Goal: Information Seeking & Learning: Compare options

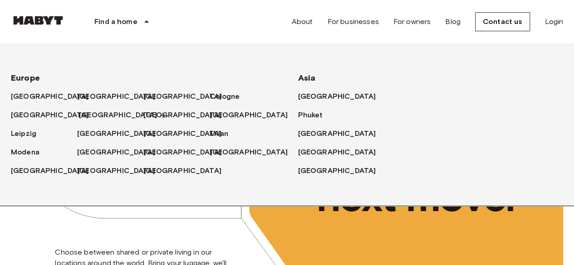
click at [92, 113] on font "[GEOGRAPHIC_DATA]" at bounding box center [118, 115] width 78 height 9
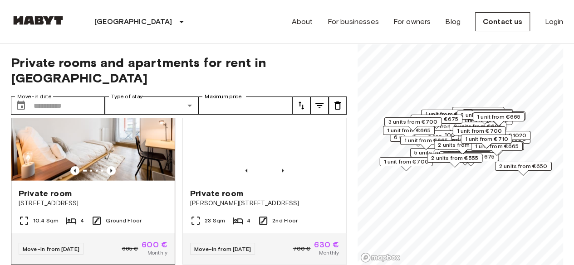
scroll to position [1043, 0]
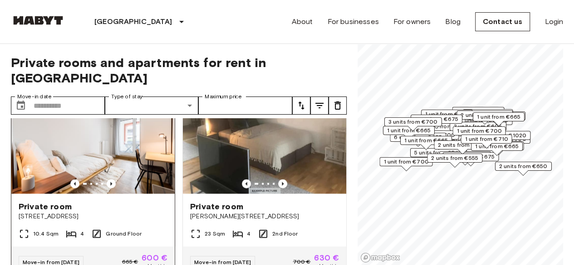
click at [104, 140] on img at bounding box center [92, 139] width 163 height 109
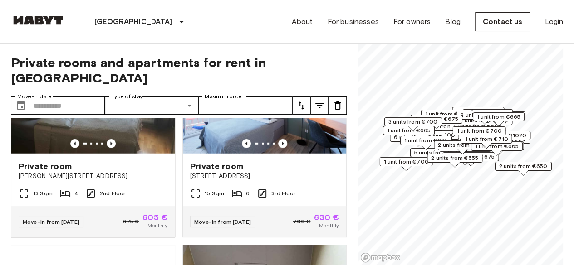
scroll to position [1270, 0]
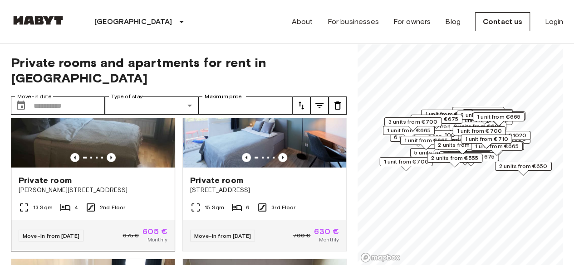
click at [34, 121] on img at bounding box center [92, 113] width 163 height 109
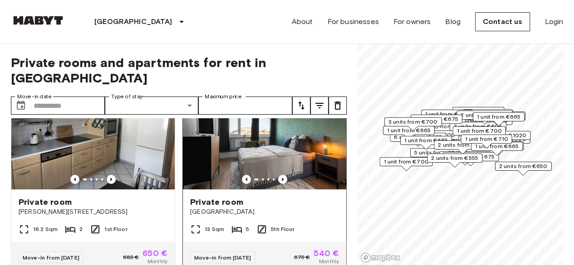
scroll to position [0, 0]
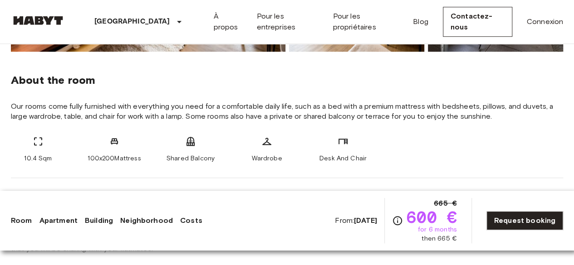
scroll to position [317, 0]
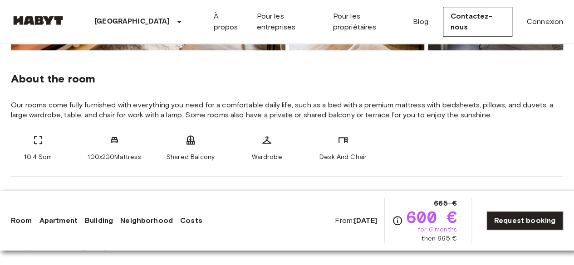
click at [368, 153] on div "Desk And Chair" at bounding box center [343, 148] width 54 height 27
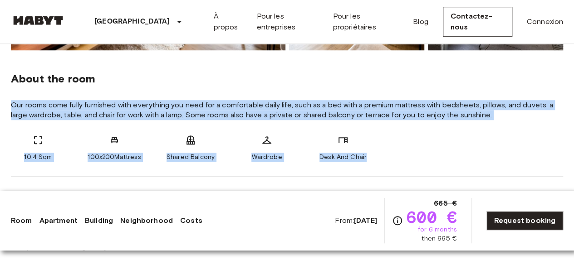
drag, startPoint x: 373, startPoint y: 161, endPoint x: 10, endPoint y: 99, distance: 367.9
copy div "Our rooms come fully furnished with everything you need for a comfortable daily…"
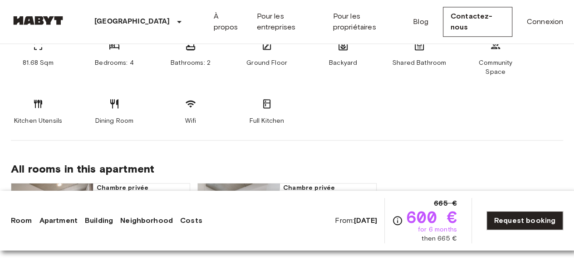
scroll to position [499, 0]
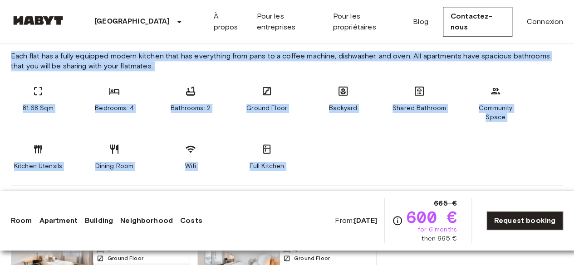
drag, startPoint x: 8, startPoint y: 55, endPoint x: 326, endPoint y: 177, distance: 341.0
copy div "Each flat has a fully equipped modern kitchen that has everything from pans to …"
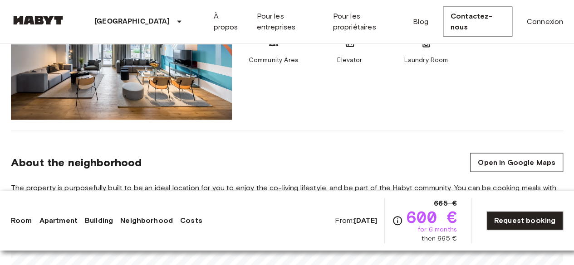
scroll to position [816, 0]
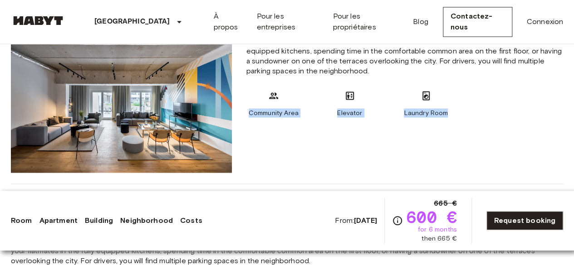
drag, startPoint x: 240, startPoint y: 105, endPoint x: 497, endPoint y: 115, distance: 257.3
click at [497, 115] on div "The property is purposefully built to be an ideal location for you to enjoy the…" at bounding box center [404, 99] width 331 height 147
click at [325, 129] on div "The property is purposefully built to be an ideal location for you to enjoy the…" at bounding box center [404, 99] width 331 height 147
drag, startPoint x: 248, startPoint y: 93, endPoint x: 459, endPoint y: 103, distance: 211.1
click at [459, 103] on div "Community Area Elevator Laundry Room" at bounding box center [404, 103] width 316 height 27
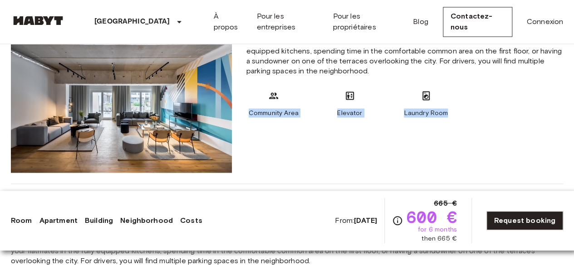
copy div "Community Area Elevator Laundry Room"
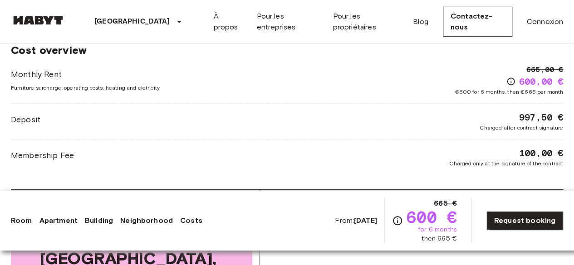
scroll to position [1406, 0]
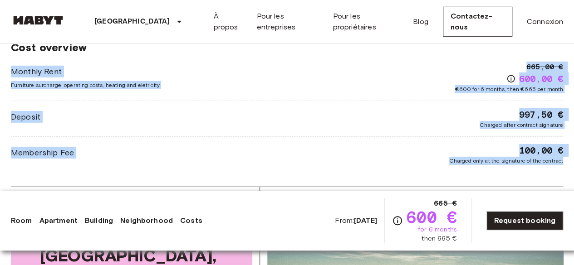
drag, startPoint x: 7, startPoint y: 58, endPoint x: 567, endPoint y: 152, distance: 567.9
copy div "Monthly Rent Furniture surcharge, operating costs, heating and eletricity 665,0…"
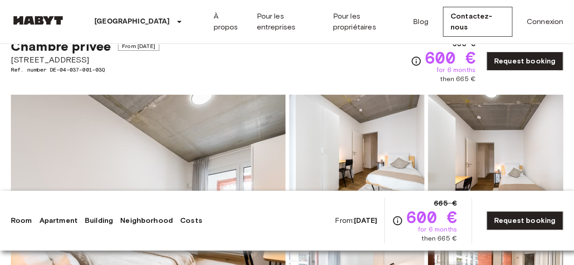
scroll to position [26, 0]
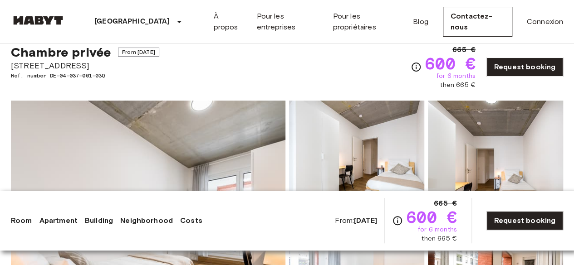
drag, startPoint x: 102, startPoint y: 66, endPoint x: 8, endPoint y: 66, distance: 93.4
copy span "Gref-Völsing-Straße 15"
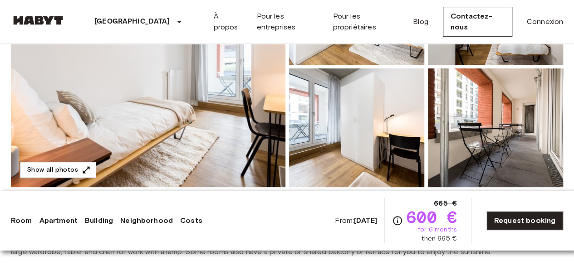
scroll to position [207, 0]
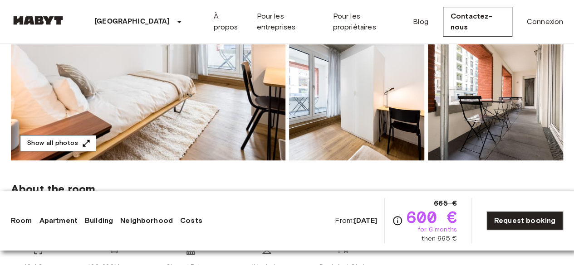
click at [61, 142] on button "Show all photos" at bounding box center [58, 143] width 76 height 17
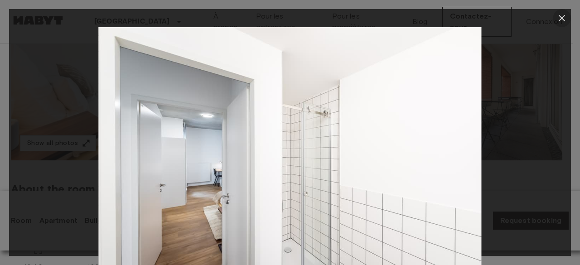
click at [561, 19] on icon "button" at bounding box center [562, 18] width 6 height 6
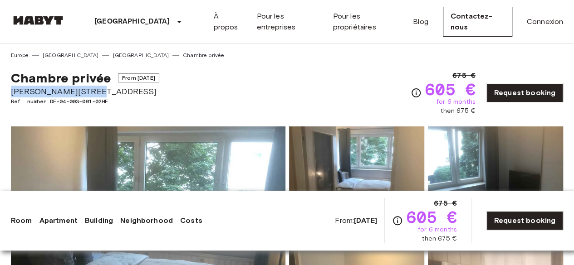
drag, startPoint x: 107, startPoint y: 91, endPoint x: 4, endPoint y: 92, distance: 103.4
copy span "Berger Straße 40-42"
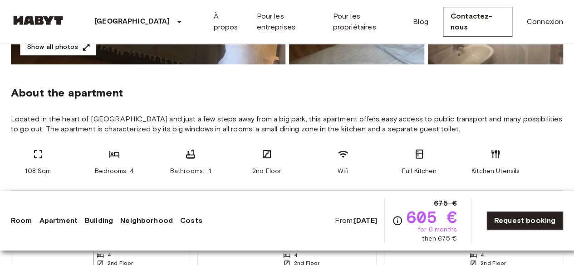
scroll to position [317, 0]
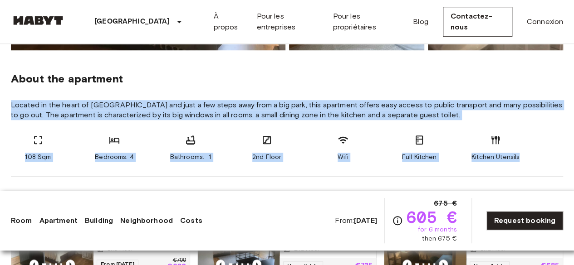
drag, startPoint x: 12, startPoint y: 106, endPoint x: 530, endPoint y: 161, distance: 521.6
click at [530, 161] on section "About the apartment Located in the heart of Frankfurt and just a few steps away…" at bounding box center [287, 113] width 552 height 127
copy section "Located in the heart of Frankfurt and just a few steps away from a big park, th…"
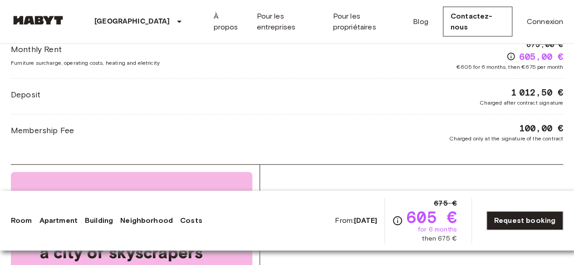
scroll to position [952, 0]
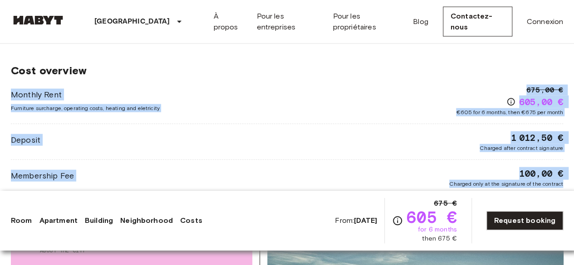
drag, startPoint x: 10, startPoint y: 88, endPoint x: 580, endPoint y: 180, distance: 577.4
click at [573, 180] on html "Frankfurt Europe Amsterdam Berlin Brussels Cologne Dusseldorf Frankfurt Graz Ha…" at bounding box center [287, 224] width 574 height 2353
copy div "Monthly Rent Furniture surcharge, operating costs, heating and eletricity 675,0…"
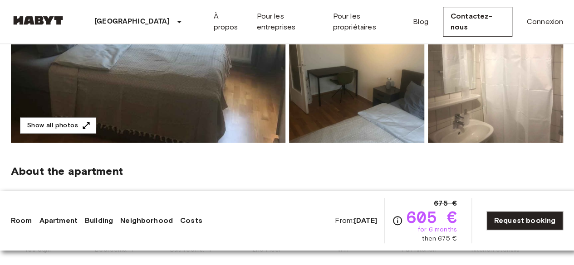
scroll to position [0, 0]
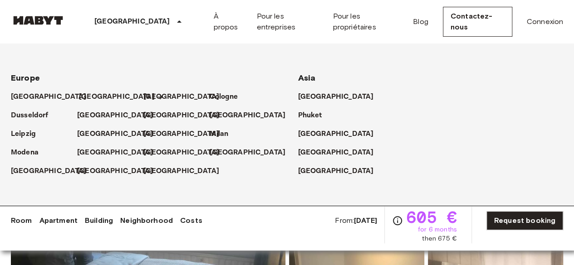
click at [90, 102] on p "[GEOGRAPHIC_DATA]" at bounding box center [117, 97] width 76 height 11
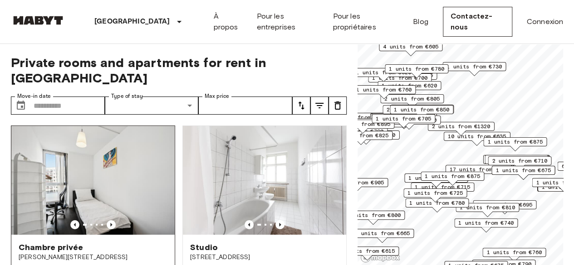
scroll to position [45, 0]
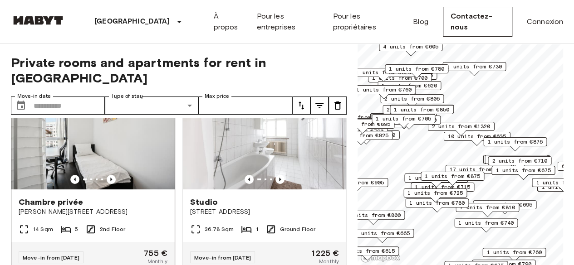
click at [102, 124] on img at bounding box center [92, 135] width 163 height 109
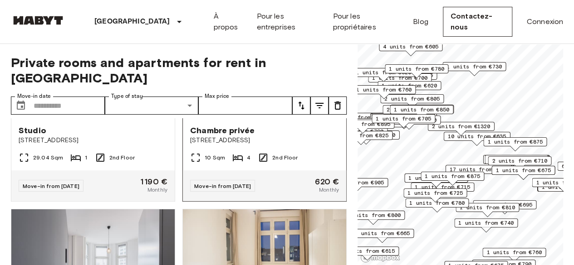
scroll to position [227, 0]
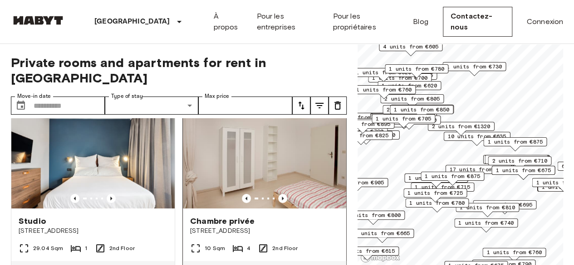
click at [238, 143] on img at bounding box center [264, 154] width 163 height 109
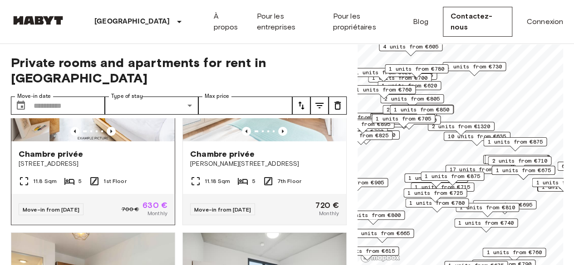
scroll to position [1451, 0]
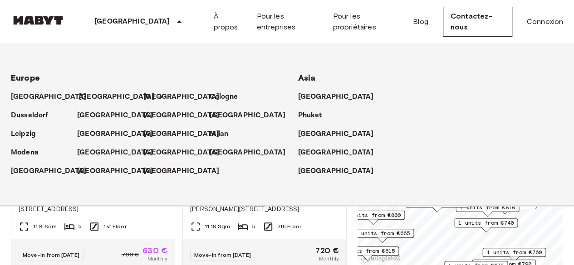
click at [84, 97] on p "[GEOGRAPHIC_DATA]" at bounding box center [117, 97] width 76 height 11
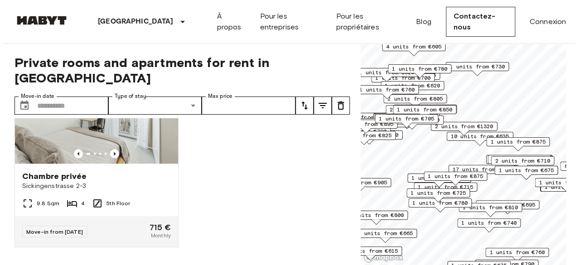
scroll to position [18125, 0]
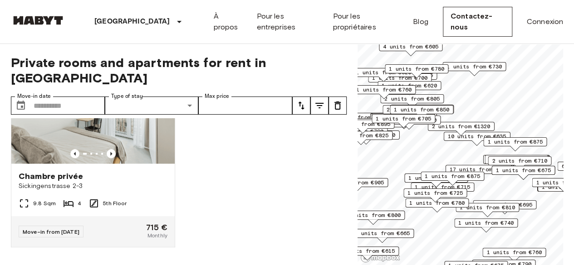
click at [317, 100] on icon "tune" at bounding box center [319, 105] width 11 height 11
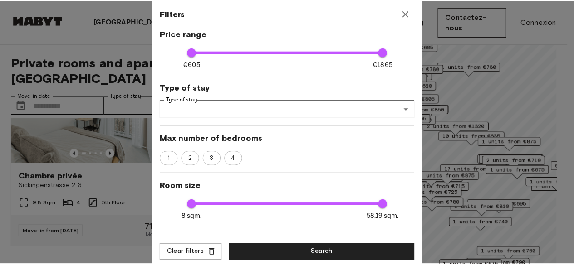
scroll to position [91, 0]
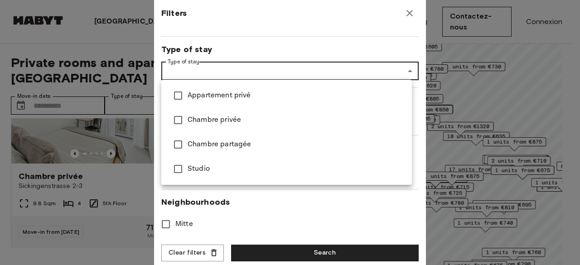
click at [226, 171] on span "Studio" at bounding box center [296, 169] width 217 height 11
type input "******"
type input "**"
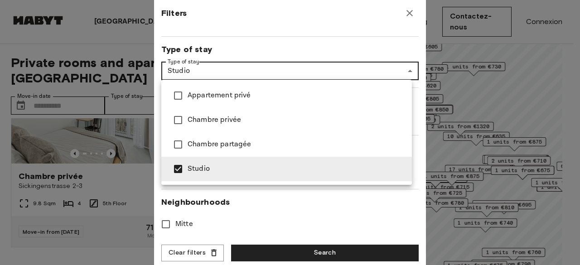
click at [278, 253] on div at bounding box center [290, 132] width 580 height 265
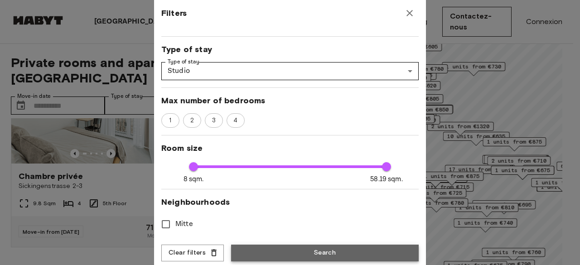
click at [276, 246] on button "Search" at bounding box center [325, 253] width 188 height 17
type input "******"
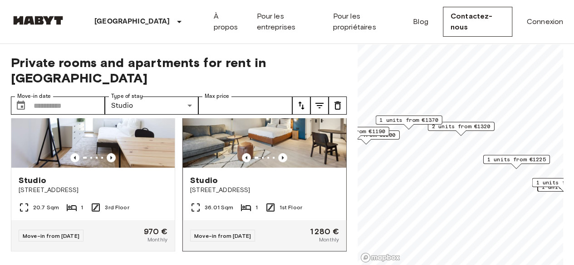
scroll to position [2117, 0]
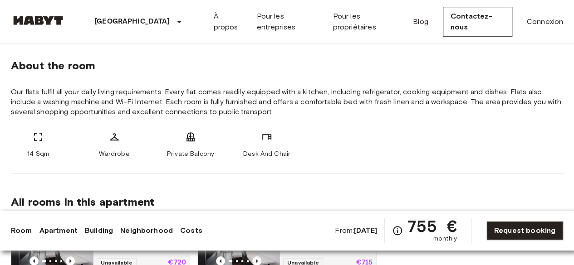
scroll to position [363, 0]
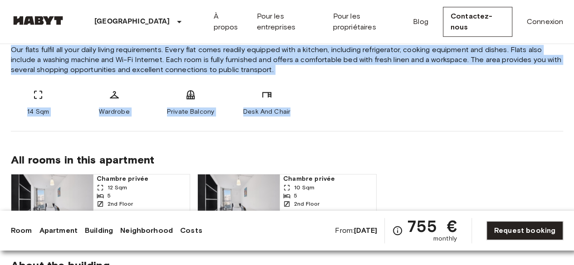
drag, startPoint x: 5, startPoint y: 49, endPoint x: 311, endPoint y: 112, distance: 312.4
copy div "Our flats fulfil all your daily living requirements. Every flat comes readily e…"
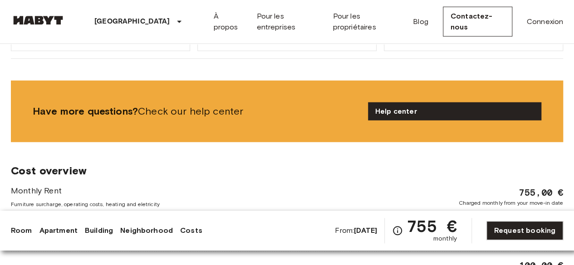
scroll to position [1224, 0]
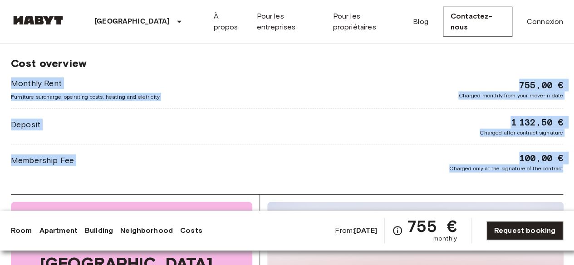
drag, startPoint x: 10, startPoint y: 77, endPoint x: 575, endPoint y: 155, distance: 570.7
click at [573, 155] on html "Berlin Europe Amsterdam Berlin Brussels Cologne Dusseldorf Frankfurt Graz Hambu…" at bounding box center [287, 86] width 574 height 2621
copy div "Monthly Rent Furniture surcharge, operating costs, heating and eletricity 755,0…"
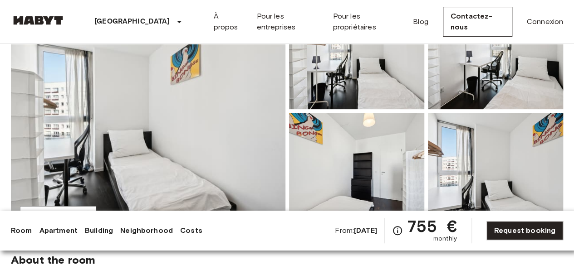
scroll to position [217, 0]
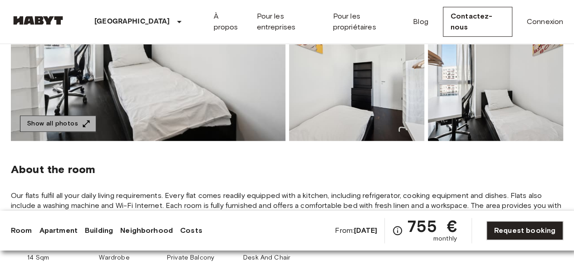
click at [92, 120] on button "Show all photos" at bounding box center [58, 124] width 76 height 17
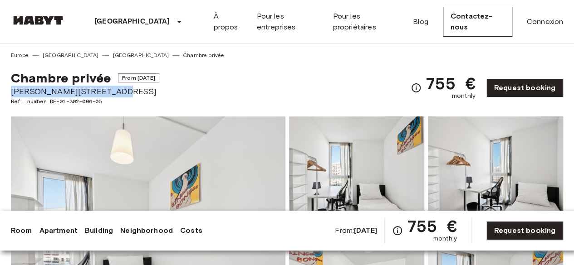
drag, startPoint x: 125, startPoint y: 93, endPoint x: 10, endPoint y: 93, distance: 114.7
copy span "Bernhard-Weiß-Straße 1-3"
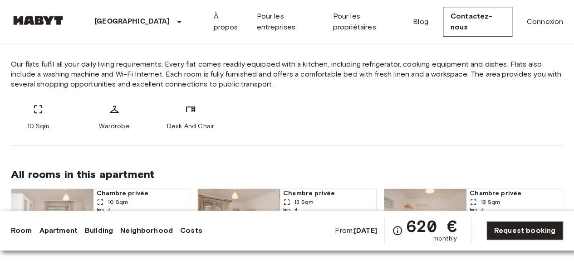
scroll to position [363, 0]
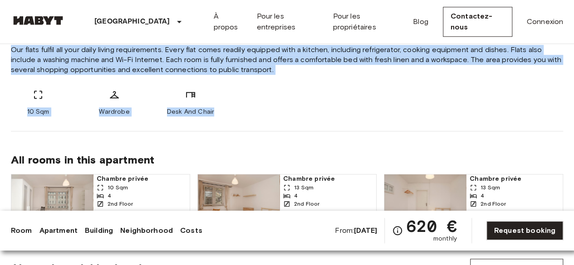
drag, startPoint x: 12, startPoint y: 53, endPoint x: 258, endPoint y: 120, distance: 254.4
click at [258, 120] on div "About the room Our flats fulfil all your daily living requirements. Every flat …" at bounding box center [287, 63] width 552 height 136
copy div "Our flats fulfil all your daily living requirements. Every flat comes readily e…"
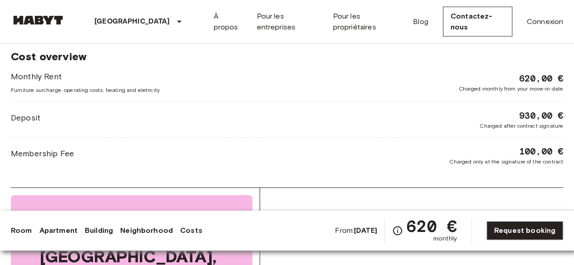
scroll to position [952, 0]
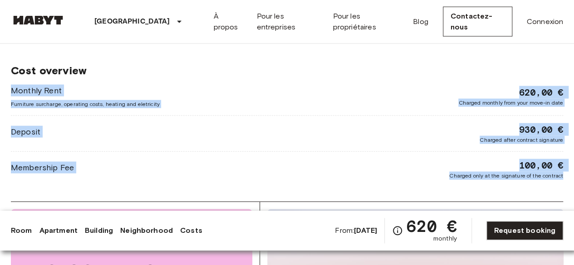
drag, startPoint x: 6, startPoint y: 90, endPoint x: 565, endPoint y: 174, distance: 564.9
click at [565, 174] on div "[GEOGRAPHIC_DATA] [GEOGRAPHIC_DATA] [GEOGRAPHIC_DATA] Chambre privée Chambre pr…" at bounding box center [287, 48] width 574 height 1912
copy div "Monthly Rent Furniture surcharge, operating costs, heating and eletricity 620,0…"
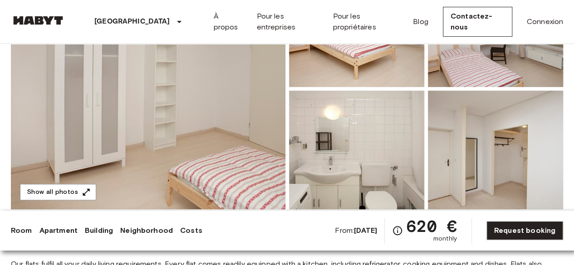
scroll to position [181, 0]
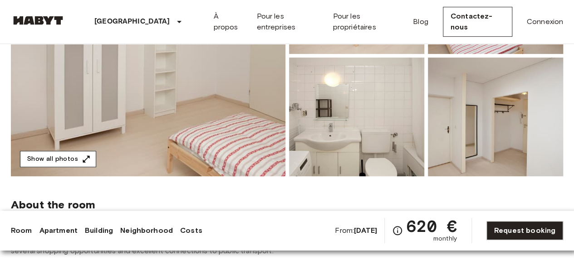
click at [93, 153] on div "Show all photos" at bounding box center [148, 55] width 274 height 241
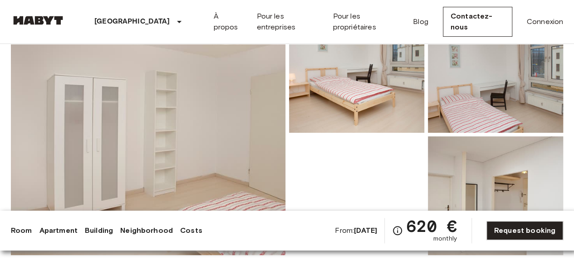
scroll to position [0, 0]
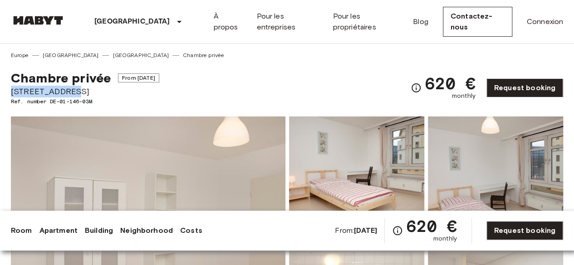
drag, startPoint x: 79, startPoint y: 89, endPoint x: 0, endPoint y: 90, distance: 78.9
copy span "Stromstraße 36"
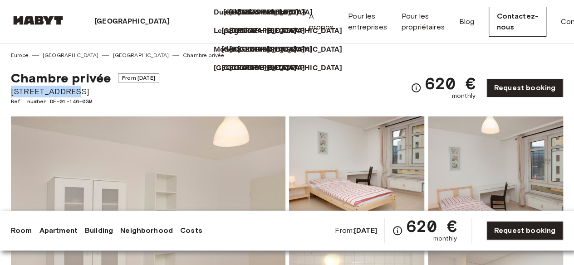
click at [223, 18] on p "[GEOGRAPHIC_DATA]" at bounding box center [261, 12] width 76 height 11
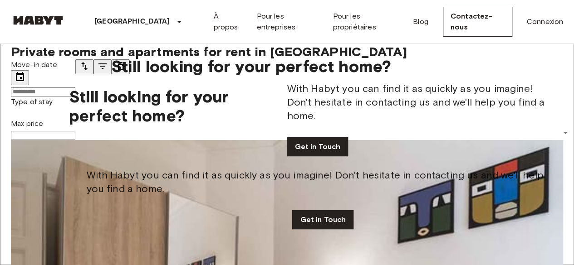
scroll to position [181, 0]
